Goal: Check status: Check status

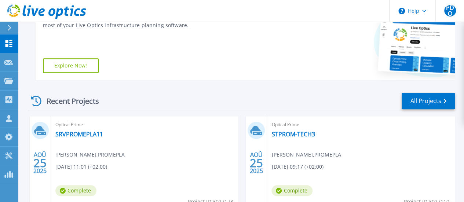
scroll to position [119, 0]
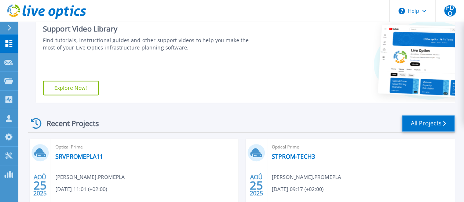
click at [440, 123] on link "All Projects" at bounding box center [428, 123] width 53 height 17
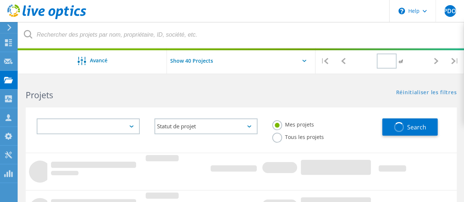
type input "1"
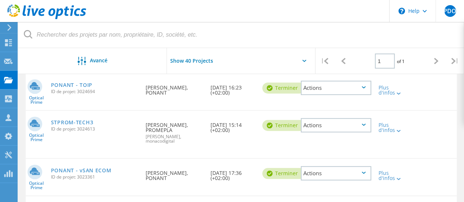
scroll to position [197, 0]
click at [69, 85] on link "PONANT - TOIP" at bounding box center [71, 85] width 41 height 5
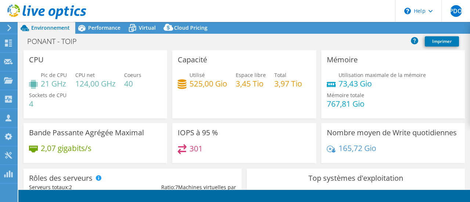
select select "USD"
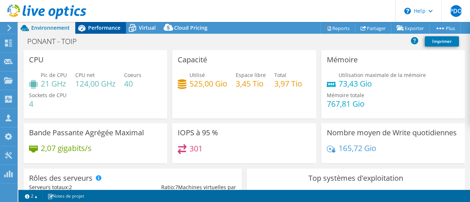
click at [104, 26] on span "Performance" at bounding box center [104, 27] width 32 height 7
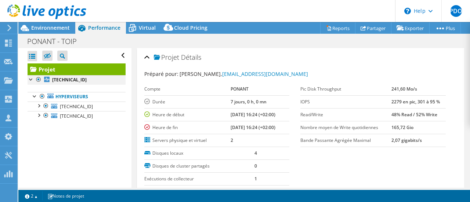
click at [31, 78] on div at bounding box center [31, 78] width 7 height 7
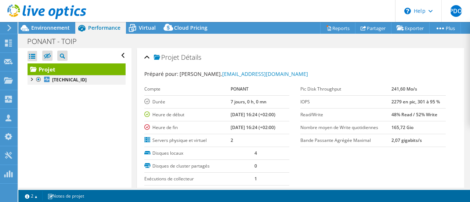
click at [30, 80] on div at bounding box center [31, 78] width 7 height 7
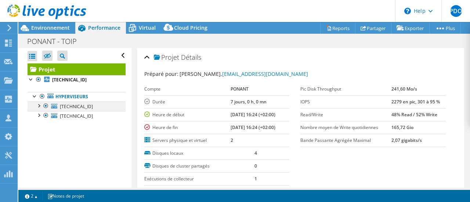
click at [40, 105] on div at bounding box center [38, 105] width 7 height 7
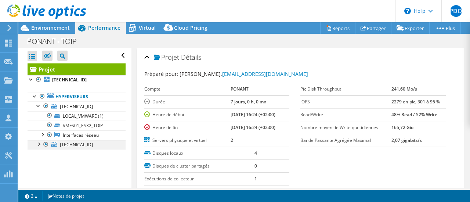
click at [38, 144] on div at bounding box center [38, 143] width 7 height 7
